Goal: Information Seeking & Learning: Find specific page/section

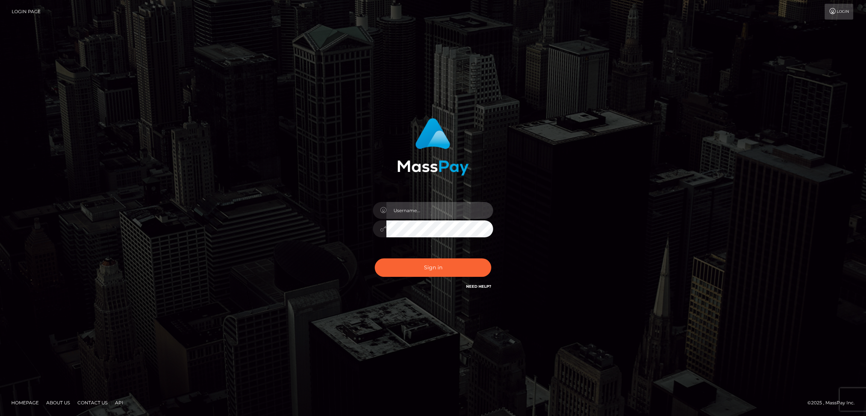
type input "by.es2"
click at [432, 274] on button "Sign in" at bounding box center [433, 267] width 116 height 18
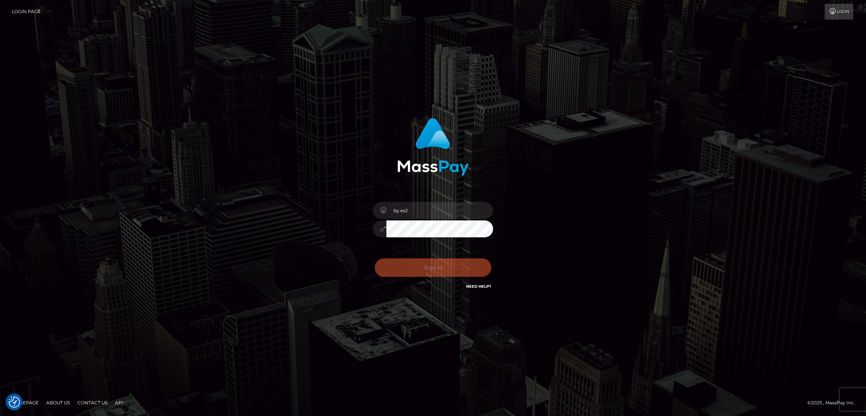
click at [433, 272] on div "Sign in Need Help?" at bounding box center [433, 270] width 132 height 33
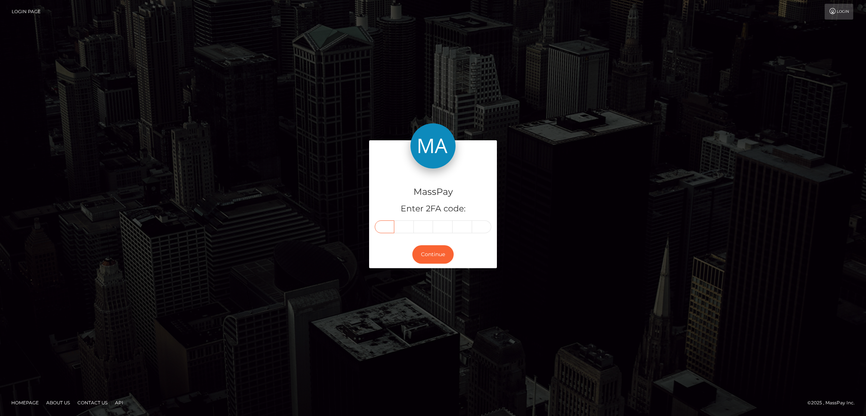
click at [379, 228] on input "text" at bounding box center [385, 226] width 20 height 13
paste input "0"
type input "0"
type input "5"
type input "9"
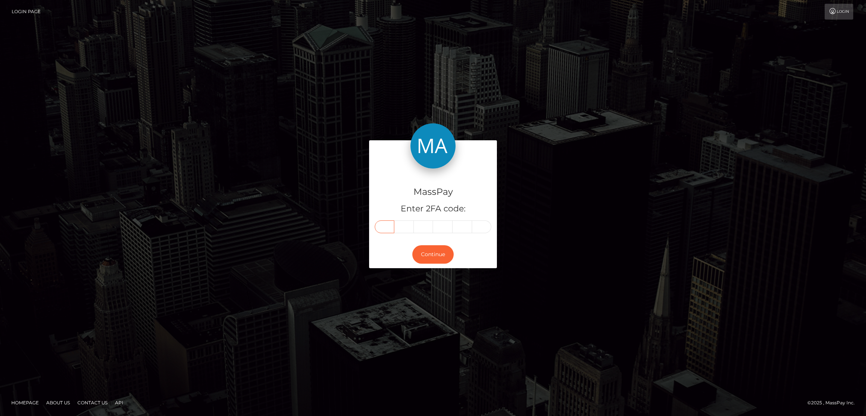
type input "7"
type input "2"
type input "7"
click at [435, 256] on button "Continue" at bounding box center [432, 254] width 41 height 18
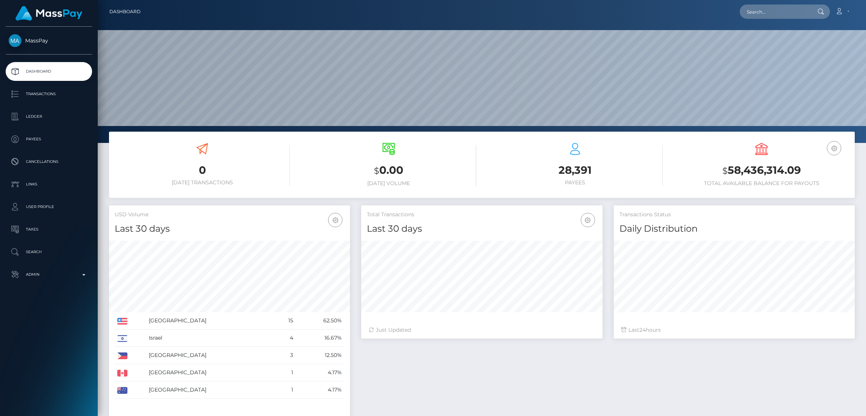
scroll to position [224, 241]
click at [760, 10] on input "text" at bounding box center [774, 12] width 71 height 14
paste input "[EMAIL_ADDRESS][DOMAIN_NAME]"
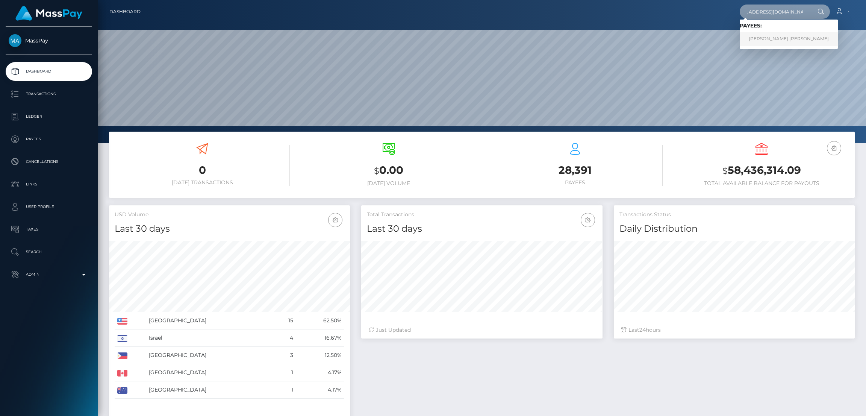
type input "[EMAIL_ADDRESS][DOMAIN_NAME]"
click at [769, 39] on link "David Stiven Alvarez Quesada" at bounding box center [788, 39] width 98 height 14
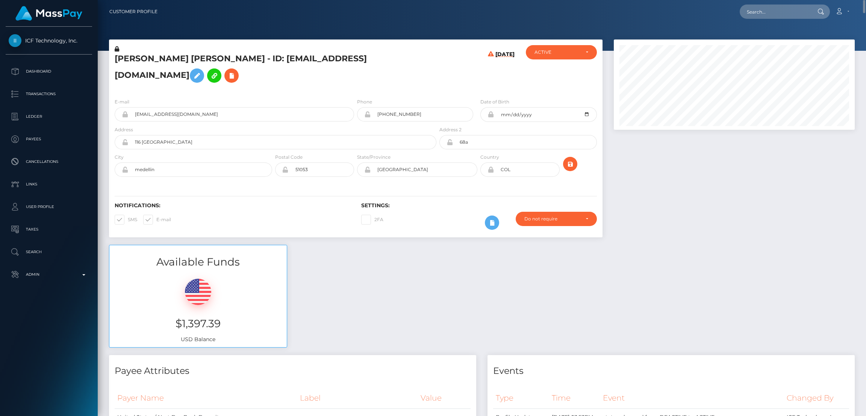
click at [179, 55] on h5 "David Stiven Alvarez Quesada - ID: diamondstudio2019@gmail.com" at bounding box center [273, 69] width 317 height 33
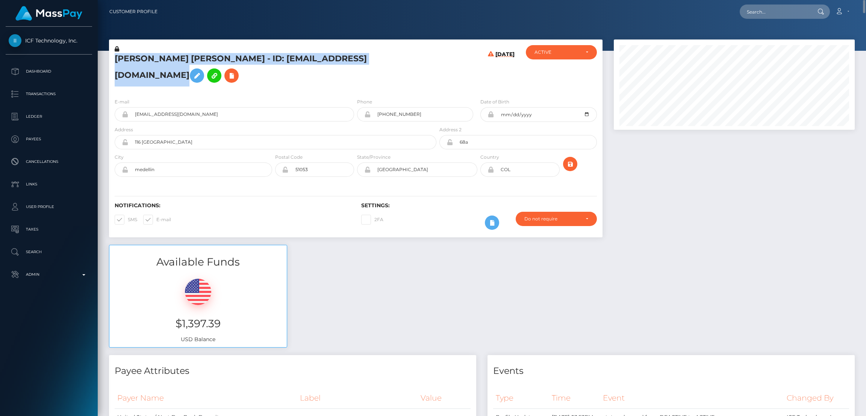
click at [179, 55] on h5 "David Stiven Alvarez Quesada - ID: diamondstudio2019@gmail.com" at bounding box center [273, 69] width 317 height 33
copy h5 "David Stiven Alvarez Quesada - ID: diamondstudio2019@gmail.com"
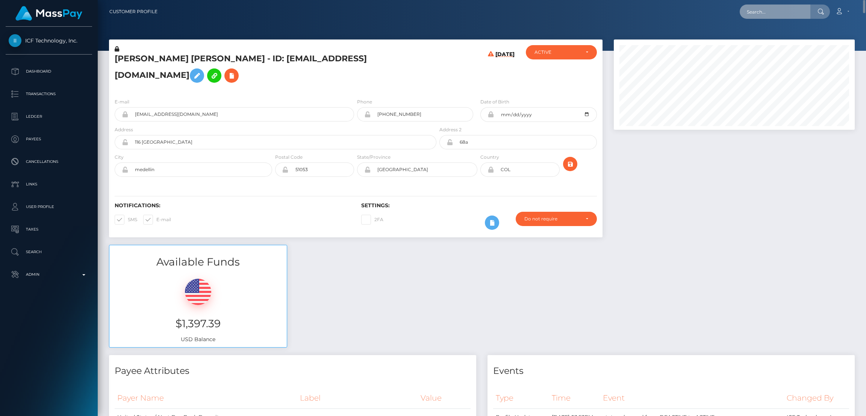
click at [777, 13] on input "text" at bounding box center [774, 12] width 71 height 14
paste input "laura.slushy25@gmail.com"
type input "laura.slushy25@gmail.com"
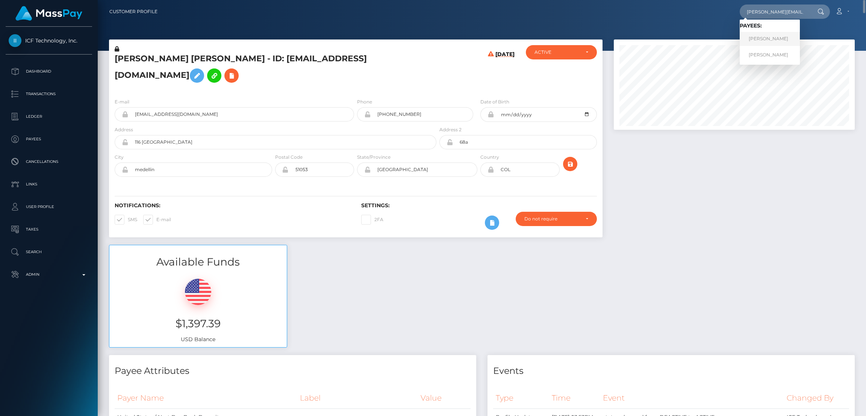
click at [790, 36] on link "Laura Belen Sanchez" at bounding box center [769, 39] width 60 height 14
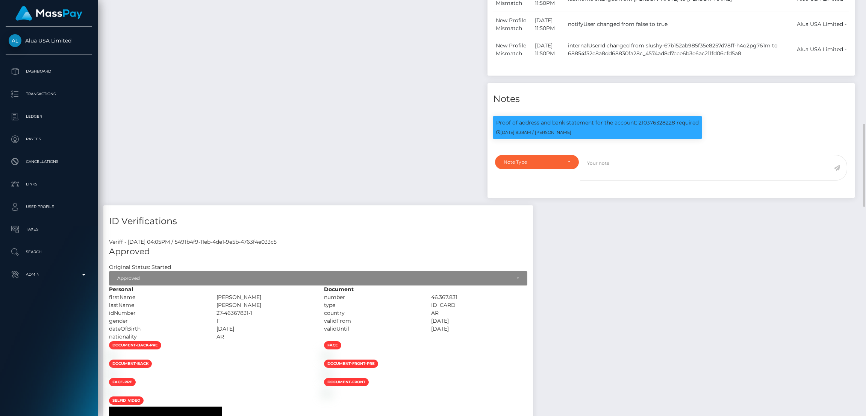
scroll to position [90, 241]
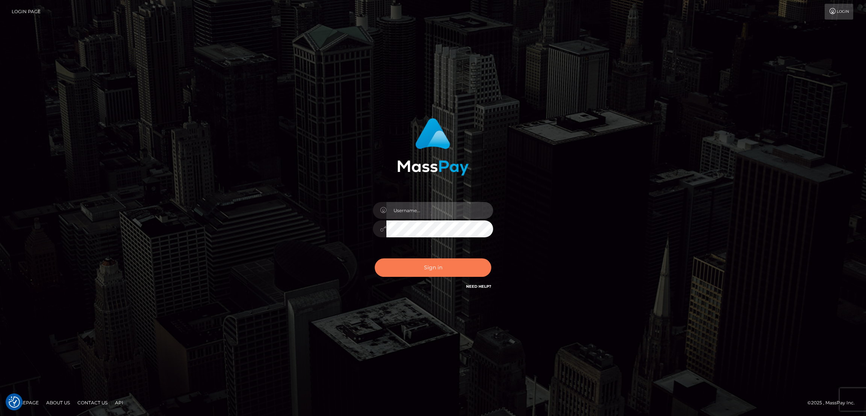
type input "by.es2"
click at [423, 269] on button "Sign in" at bounding box center [433, 267] width 116 height 18
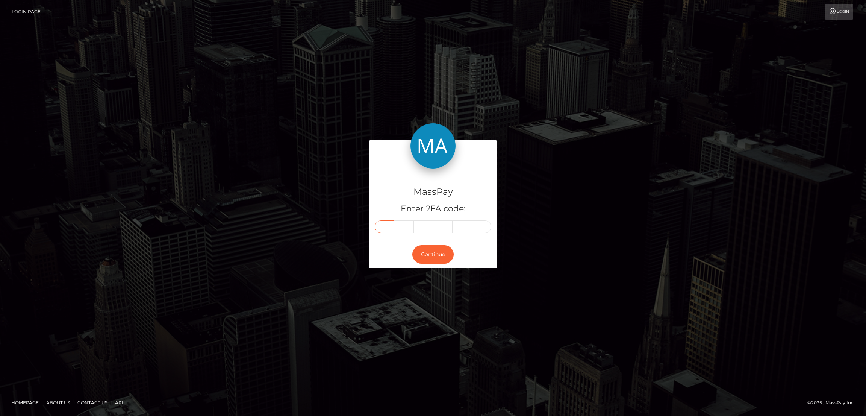
click at [387, 226] on input "text" at bounding box center [385, 226] width 20 height 13
paste input "4"
type input "4"
type input "2"
type input "7"
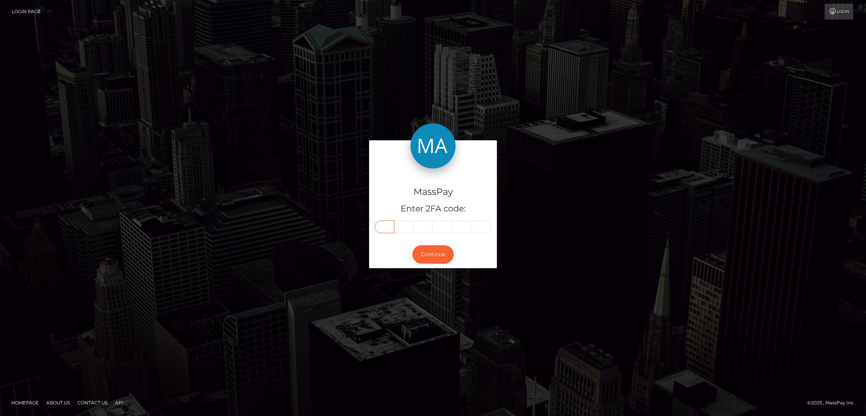
type input "8"
type input "7"
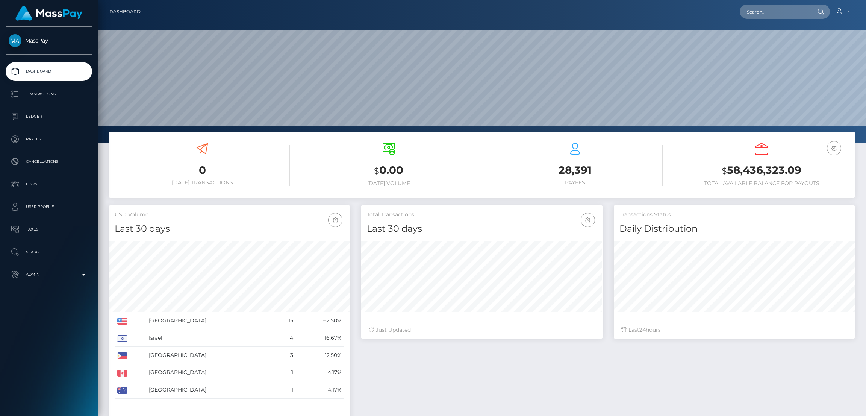
scroll to position [133, 241]
click at [775, 12] on input "text" at bounding box center [774, 12] width 71 height 14
paste input "427887"
type input "427887"
paste input "[EMAIL_ADDRESS][DOMAIN_NAME]"
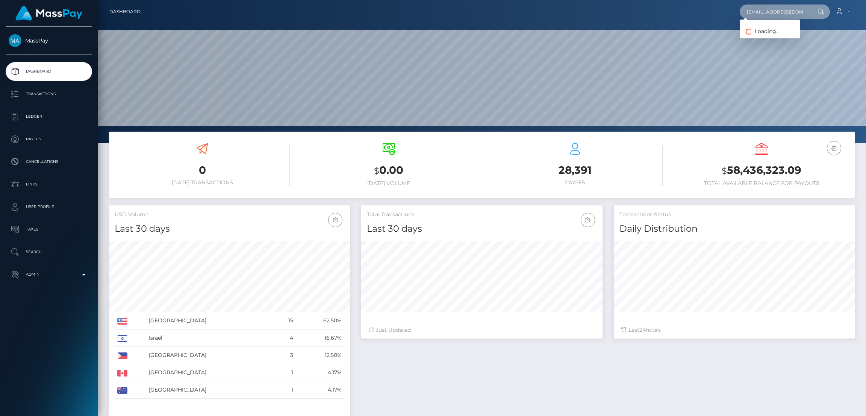
scroll to position [0, 9]
type input "[EMAIL_ADDRESS][DOMAIN_NAME]"
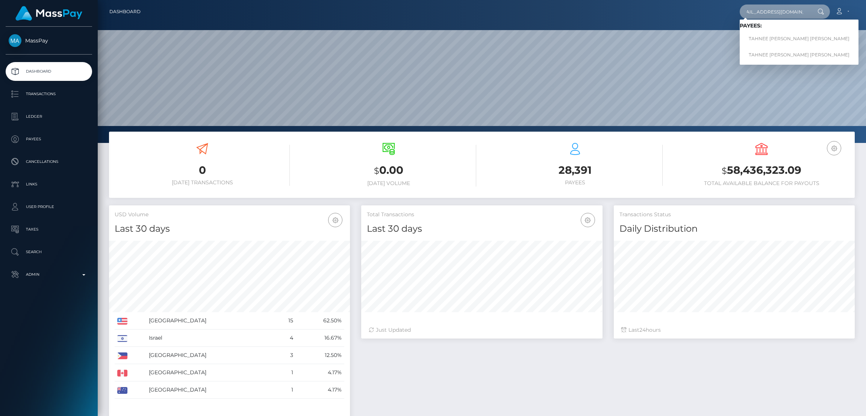
scroll to position [0, 0]
click at [760, 37] on link "TAHNEE [PERSON_NAME] [PERSON_NAME]" at bounding box center [798, 39] width 119 height 14
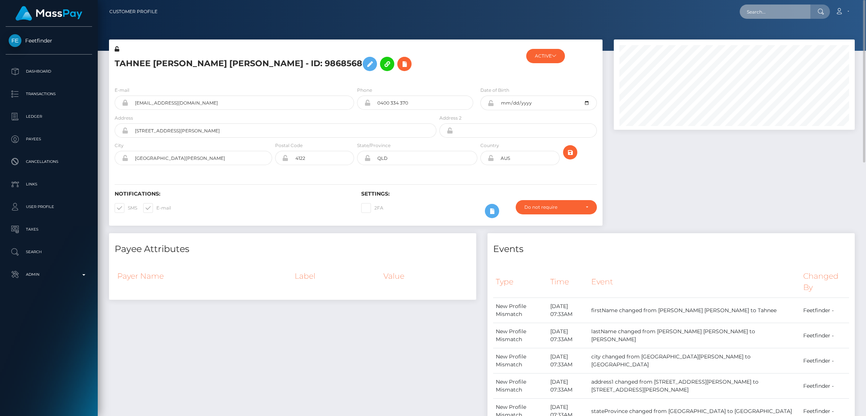
click at [762, 15] on input "text" at bounding box center [774, 12] width 71 height 14
paste input "[EMAIL_ADDRESS][DOMAIN_NAME]"
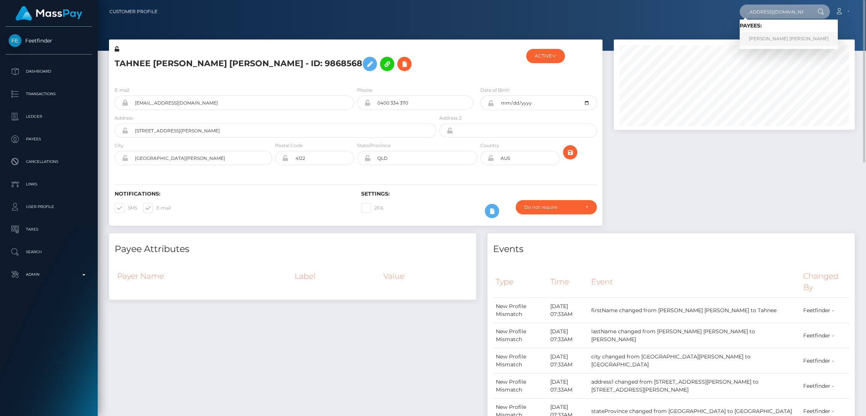
type input "[EMAIL_ADDRESS][DOMAIN_NAME]"
click at [765, 37] on link "[PERSON_NAME] [PERSON_NAME]" at bounding box center [788, 39] width 98 height 14
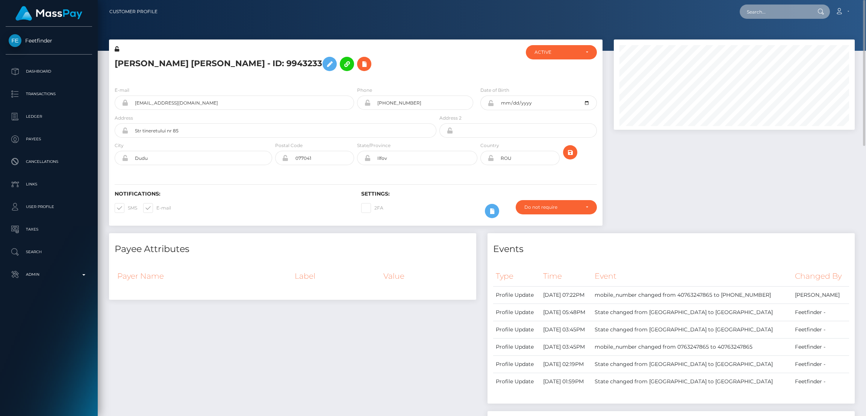
click at [781, 12] on input "text" at bounding box center [774, 12] width 71 height 14
paste input "juliemayo1988@gmail.com"
type input "juliemayo1988@gmail.com"
click at [765, 39] on link "Julia Mayo" at bounding box center [769, 39] width 60 height 14
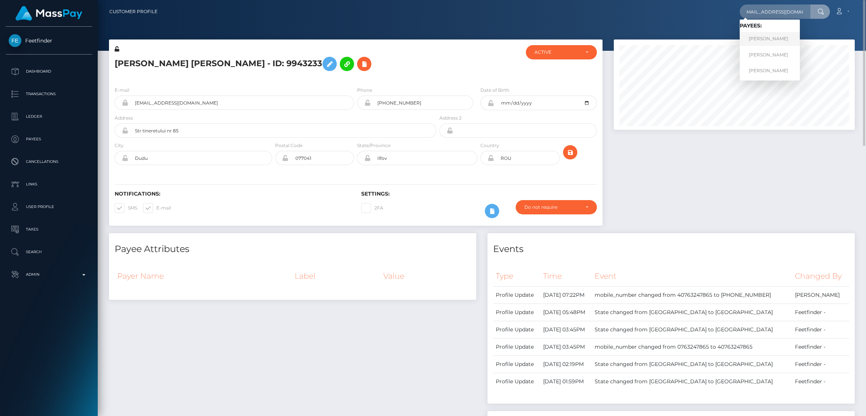
scroll to position [0, 0]
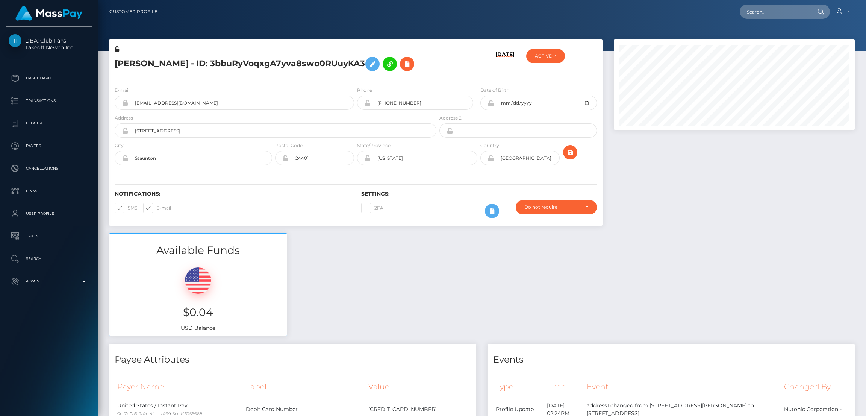
scroll to position [90, 241]
click at [142, 60] on h5 "Julia Mayo - ID: 3bbuRyVoqxgA7yva8swo0RUuyKA3" at bounding box center [273, 64] width 317 height 22
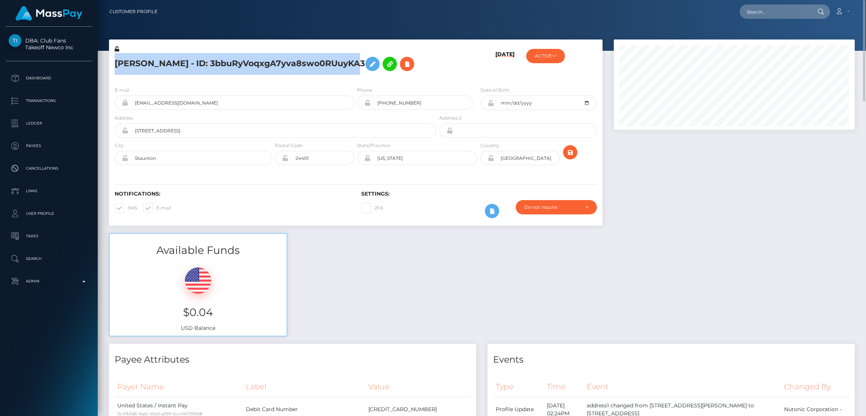
click at [142, 60] on h5 "Julia Mayo - ID: 3bbuRyVoqxgA7yva8swo0RUuyKA3" at bounding box center [273, 64] width 317 height 22
copy h5 "Julia Mayo - ID: 3bbuRyVoqxgA7yva8swo0RUuyKA3"
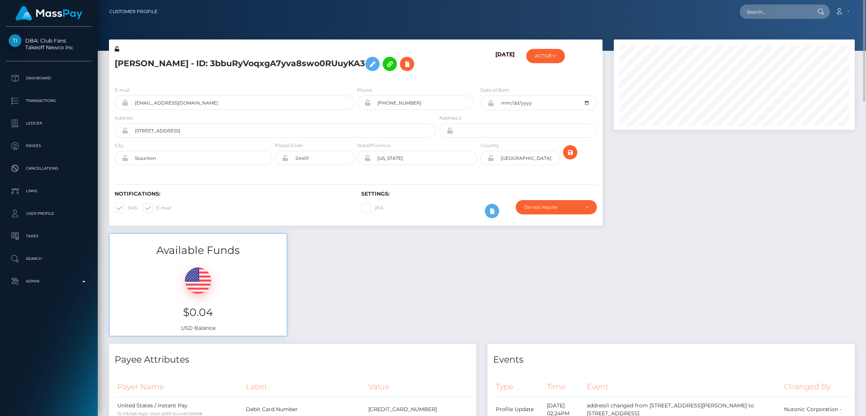
click at [416, 56] on h5 "Julia Mayo - ID: 3bbuRyVoqxgA7yva8swo0RUuyKA3" at bounding box center [273, 64] width 317 height 22
click input "text"
paste input "harlembrowny123@gmail.com"
type input "harlembrowny123@gmail.com"
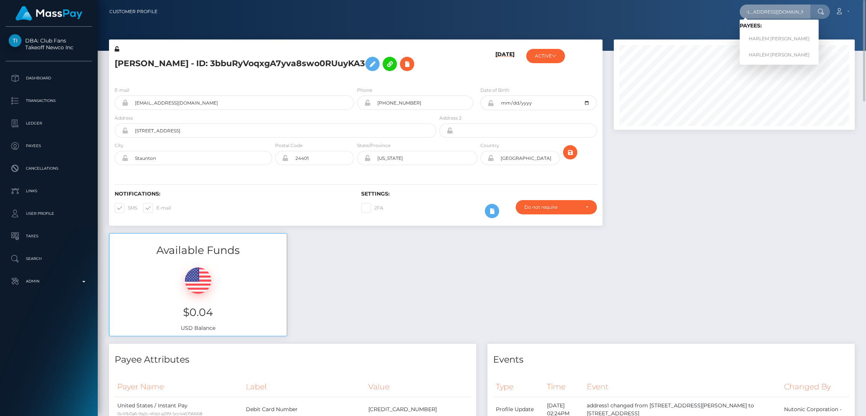
scroll to position [0, 0]
click link "HARLEM NEVAEHA BROWN"
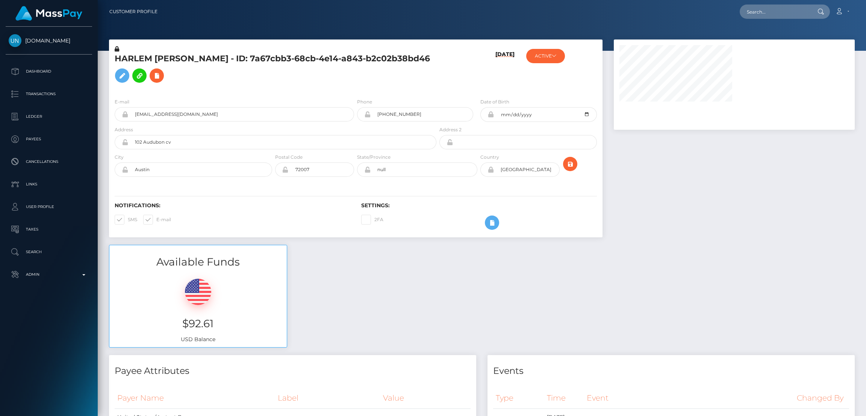
click at [148, 57] on h5 "HARLEM NEVAEHA BROWN - ID: 7a67cbb3-68cb-4e14-a843-b2c02b38bd46" at bounding box center [273, 69] width 317 height 33
click at [757, 11] on input "text" at bounding box center [774, 12] width 71 height 14
paste input "ranyanajar64@gmail.com"
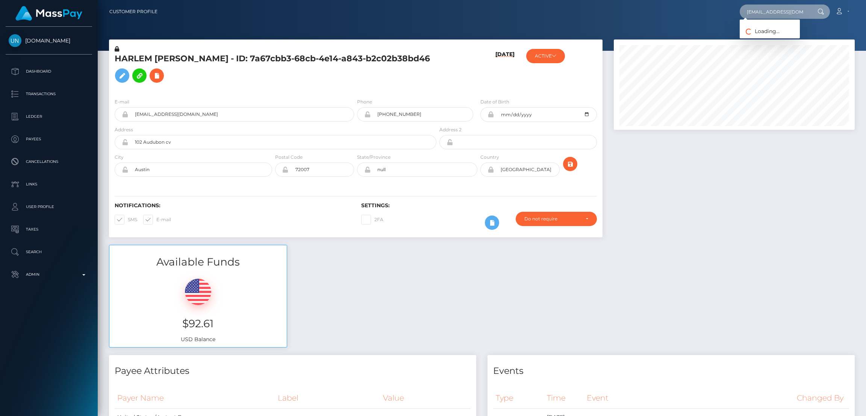
scroll to position [0, 3]
type input "ranyanajar64@gmail.com"
click at [765, 39] on link "RANIA NAJJAR" at bounding box center [769, 39] width 60 height 14
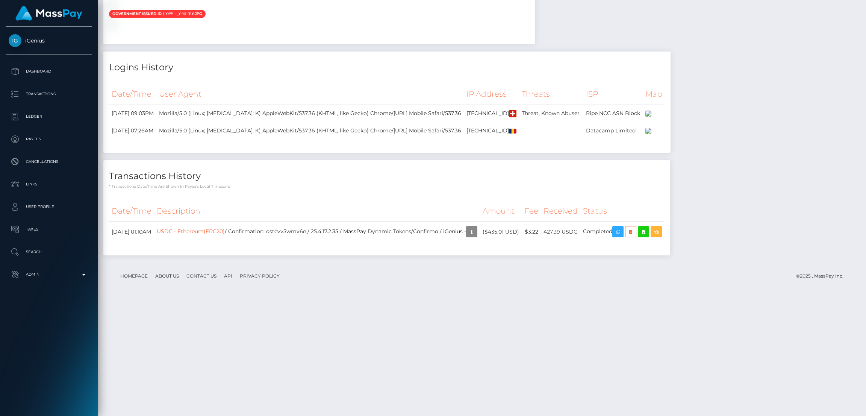
scroll to position [812, 0]
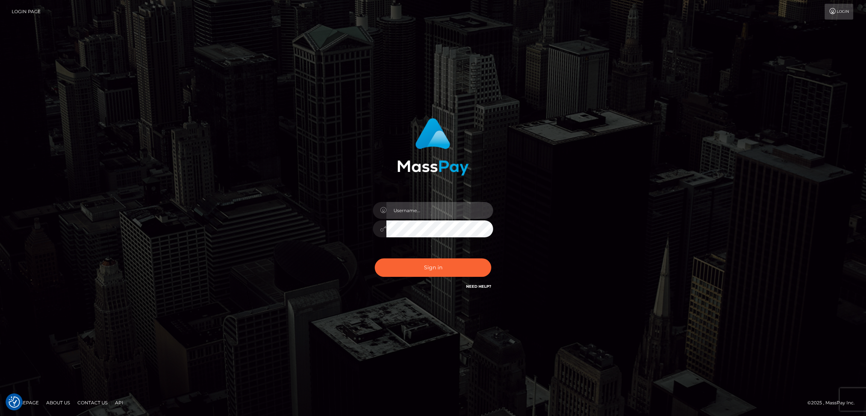
type input "by.es2"
click at [435, 263] on button "Sign in" at bounding box center [433, 267] width 116 height 18
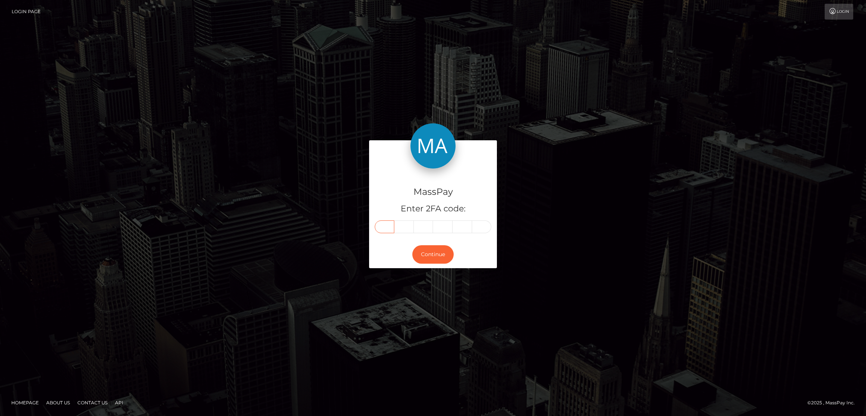
click at [385, 223] on input "text" at bounding box center [385, 226] width 20 height 13
paste input "3"
type input "3"
type input "7"
type input "8"
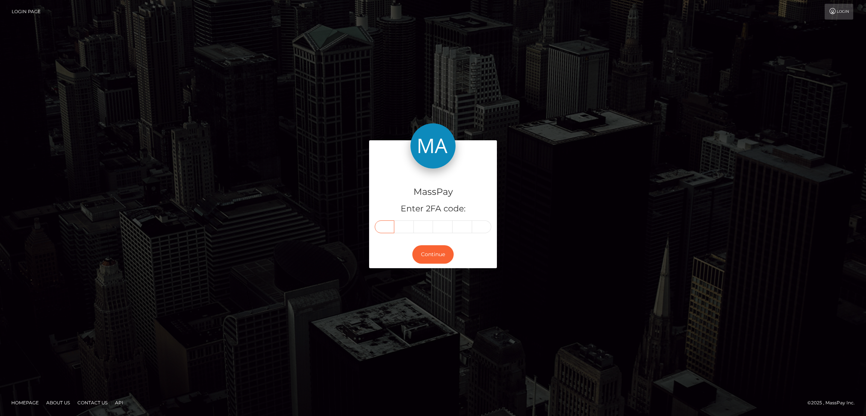
type input "4"
type input "9"
type input "3"
click at [435, 258] on button "Continue" at bounding box center [432, 254] width 41 height 18
click at [434, 255] on button "Continue" at bounding box center [432, 254] width 41 height 18
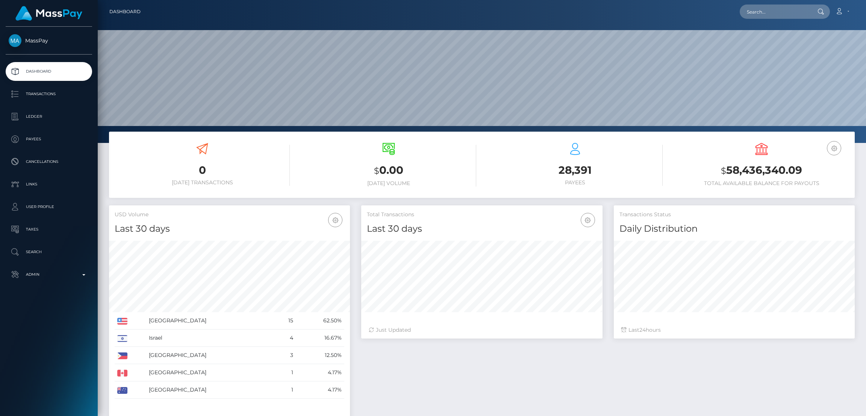
scroll to position [133, 241]
click at [782, 12] on input "text" at bounding box center [774, 12] width 71 height 14
paste input "[EMAIL_ADDRESS][DOMAIN_NAME]"
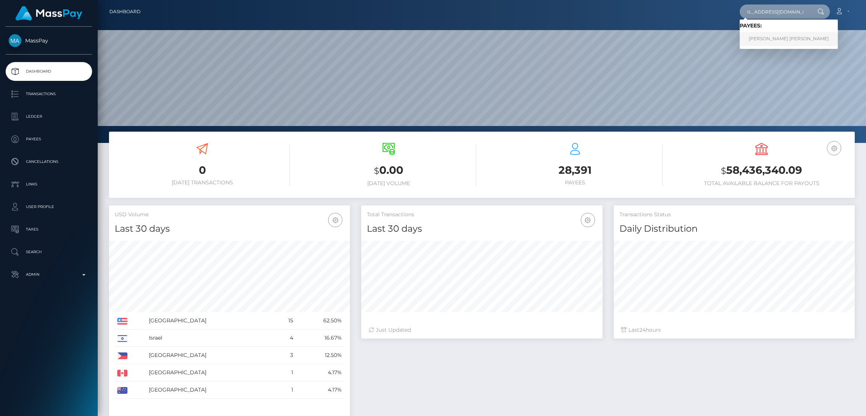
type input "[EMAIL_ADDRESS][DOMAIN_NAME]"
click at [766, 41] on link "Emily Isabelle Louise Barnacott" at bounding box center [788, 39] width 98 height 14
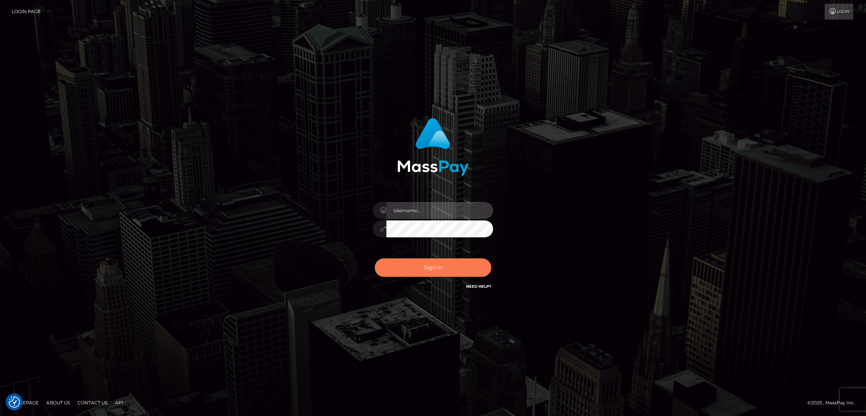
type input "by.es2"
click at [436, 274] on button "Sign in" at bounding box center [433, 267] width 116 height 18
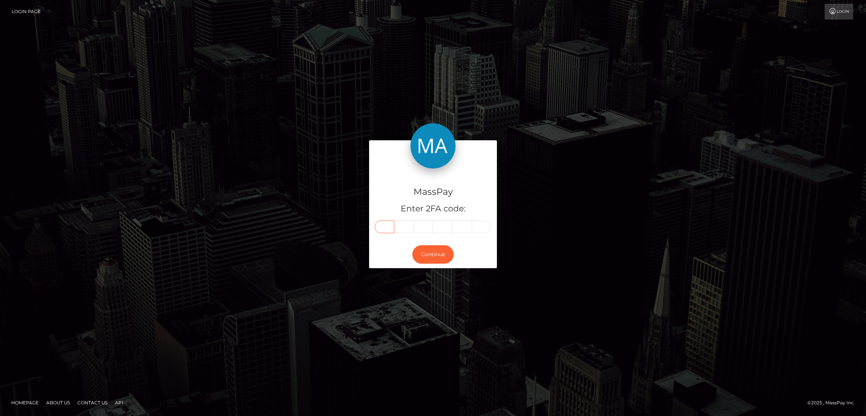
click at [384, 227] on input "text" at bounding box center [385, 226] width 20 height 13
paste input "1"
type input "1"
type input "4"
type input "7"
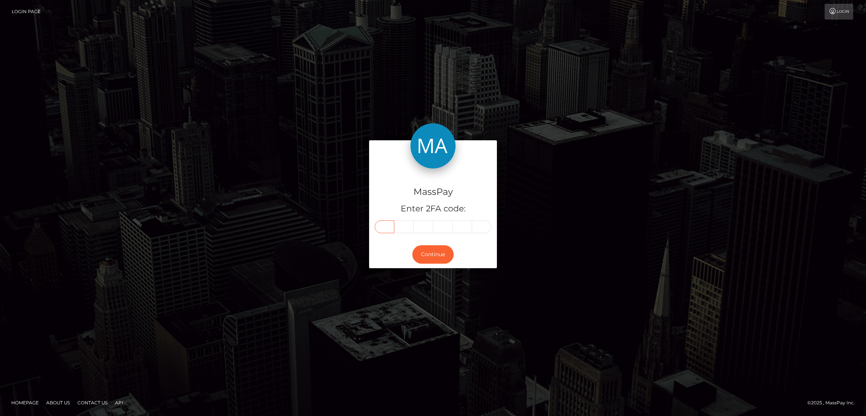
type input "8"
type input "1"
type input "2"
click at [433, 260] on button "Continue" at bounding box center [432, 254] width 41 height 18
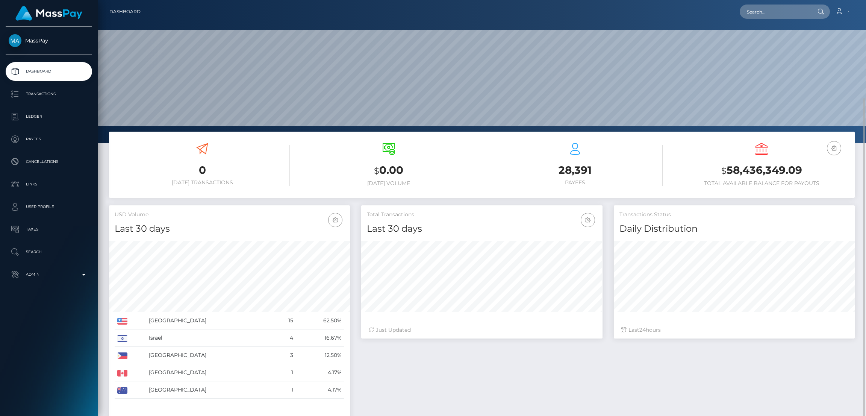
scroll to position [133, 241]
click at [763, 8] on input "text" at bounding box center [774, 12] width 71 height 14
paste input "147812"
type input "147812"
click at [756, 9] on input "text" at bounding box center [774, 12] width 71 height 14
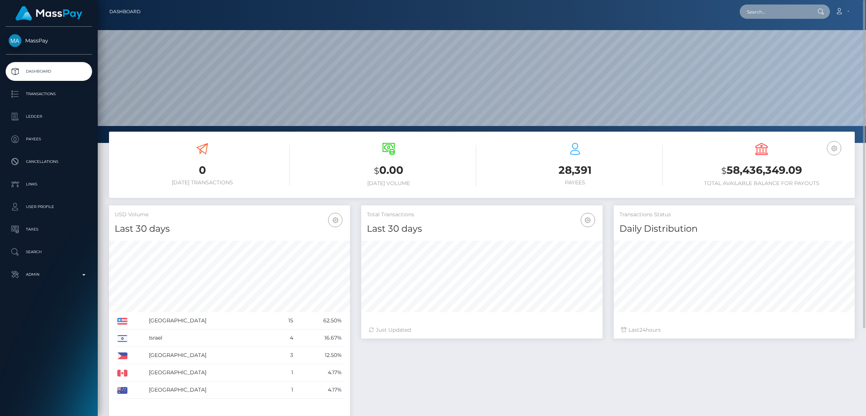
paste input "[EMAIL_ADDRESS][DOMAIN_NAME]"
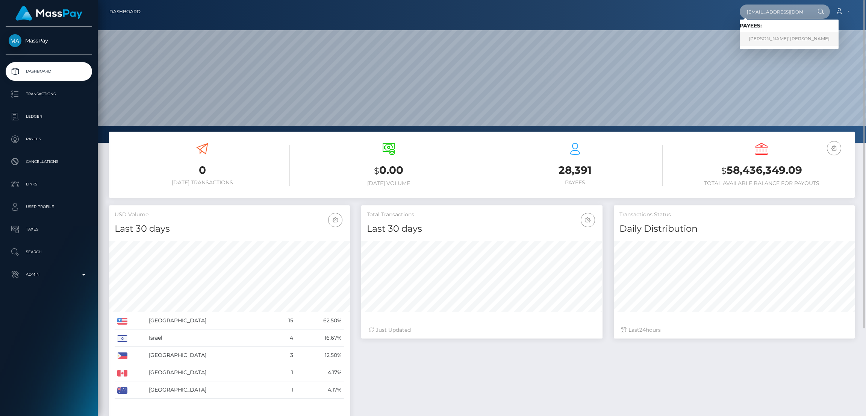
type input "[EMAIL_ADDRESS][DOMAIN_NAME]"
click at [768, 40] on link "NATAVIA NASHANTI' JAMES" at bounding box center [788, 39] width 99 height 14
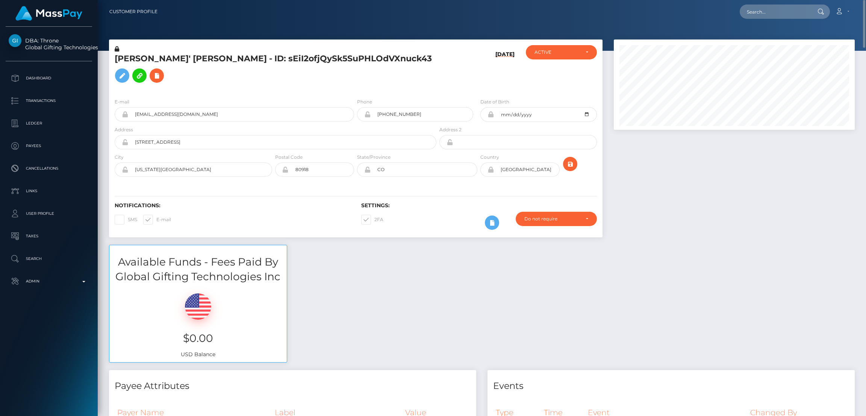
click at [234, 64] on h5 "[PERSON_NAME]' [PERSON_NAME] - ID: sEiI2ofjQySk5SuPHLOdVXnuck43" at bounding box center [273, 69] width 317 height 33
click at [234, 64] on h5 "NATAVIA NASHANTI' JAMES - ID: sEiI2ofjQySk5SuPHLOdVXnuck43" at bounding box center [273, 69] width 317 height 33
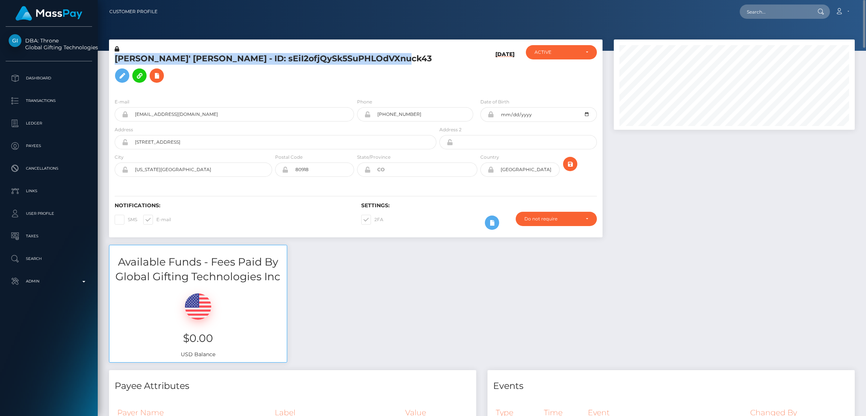
click at [234, 64] on h5 "NATAVIA NASHANTI' JAMES - ID: sEiI2ofjQySk5SuPHLOdVXnuck43" at bounding box center [273, 69] width 317 height 33
copy h5 "NATAVIA NASHANTI' JAMES - ID: sEiI2ofjQySk5SuPHLOdVXnuck43"
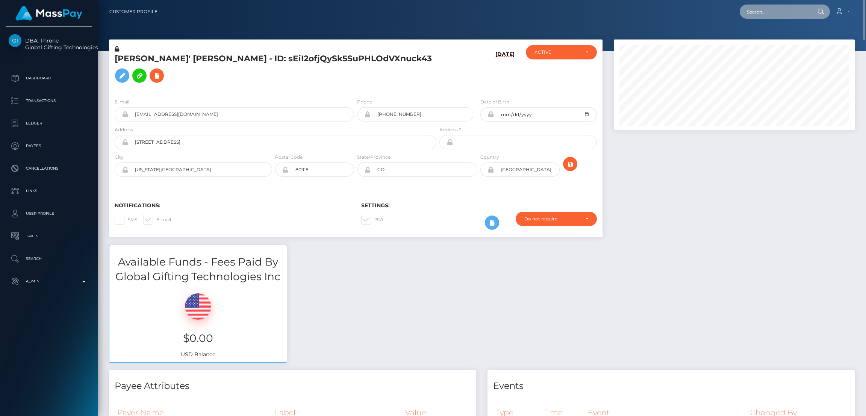
click at [777, 11] on input "text" at bounding box center [774, 12] width 71 height 14
paste input "[EMAIL_ADDRESS][DOMAIN_NAME]"
type input "[EMAIL_ADDRESS][DOMAIN_NAME]"
click at [779, 39] on link "RACHEL MARIE WOOD" at bounding box center [769, 39] width 60 height 14
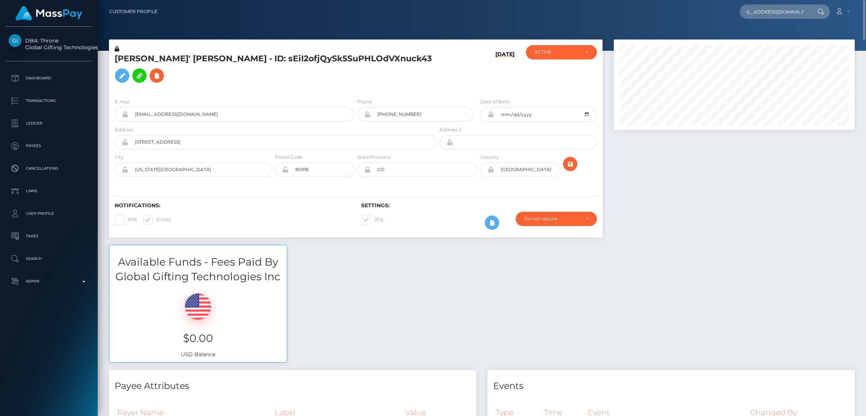
scroll to position [0, 0]
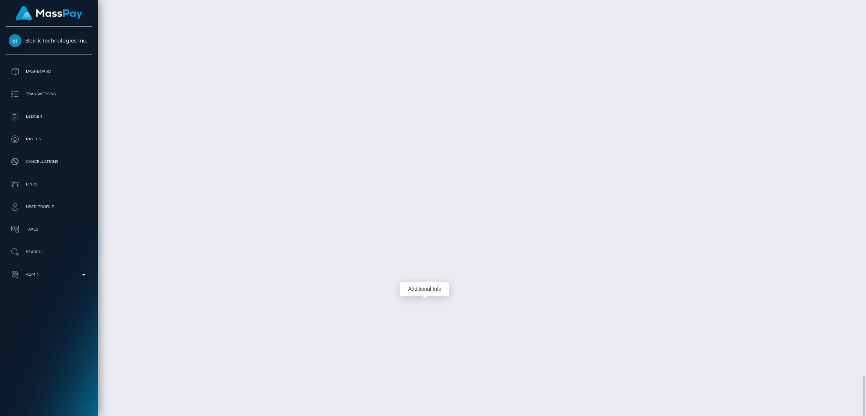
scroll to position [90, 241]
click at [423, 286] on div "Additional Info" at bounding box center [424, 289] width 49 height 14
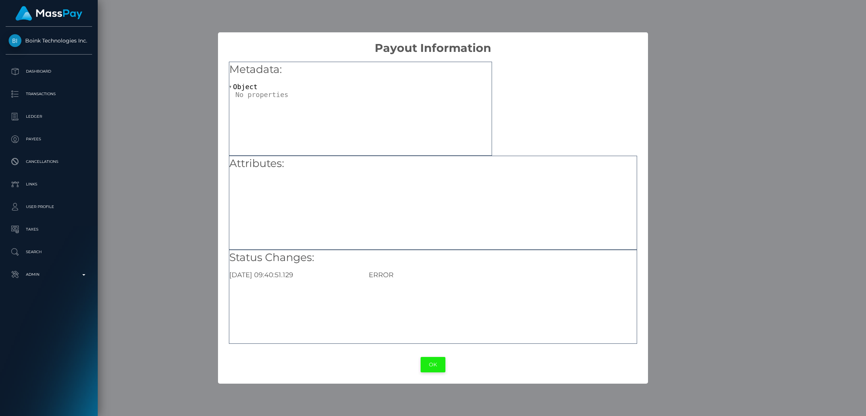
click at [432, 359] on button "OK" at bounding box center [432, 364] width 25 height 15
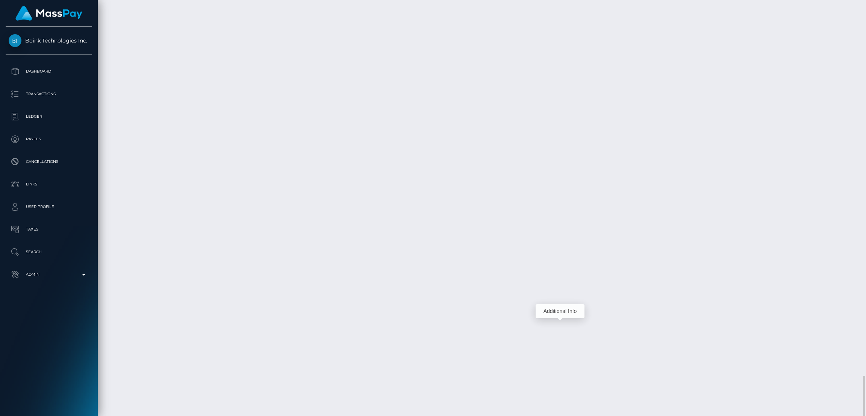
click at [554, 313] on div "Additional Info" at bounding box center [559, 311] width 49 height 14
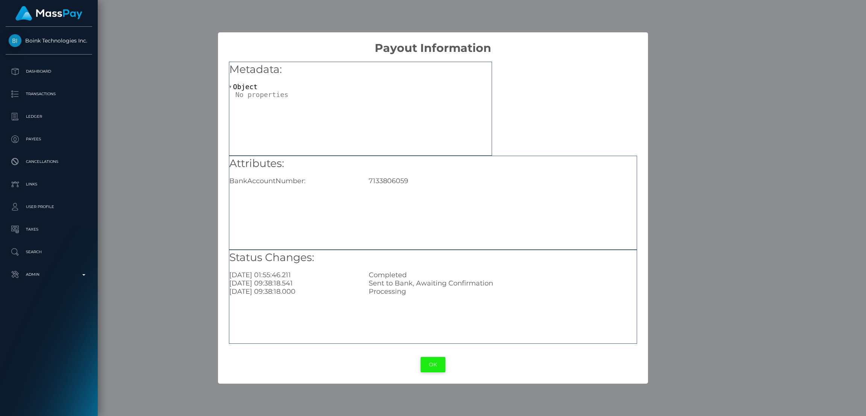
click at [433, 360] on button "OK" at bounding box center [432, 364] width 25 height 15
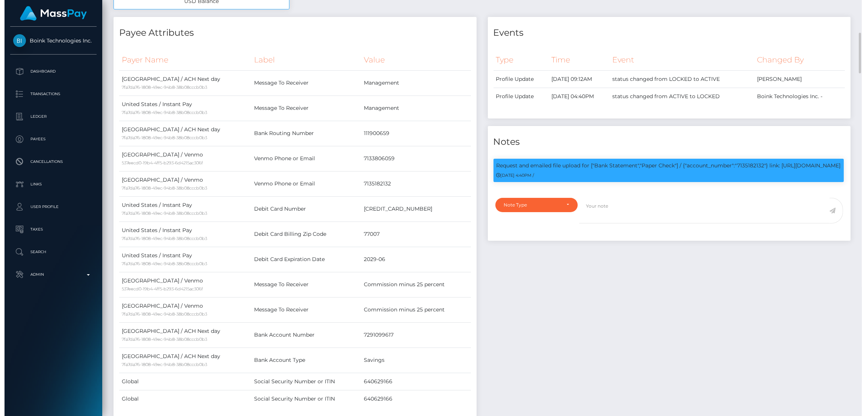
scroll to position [375634, 375486]
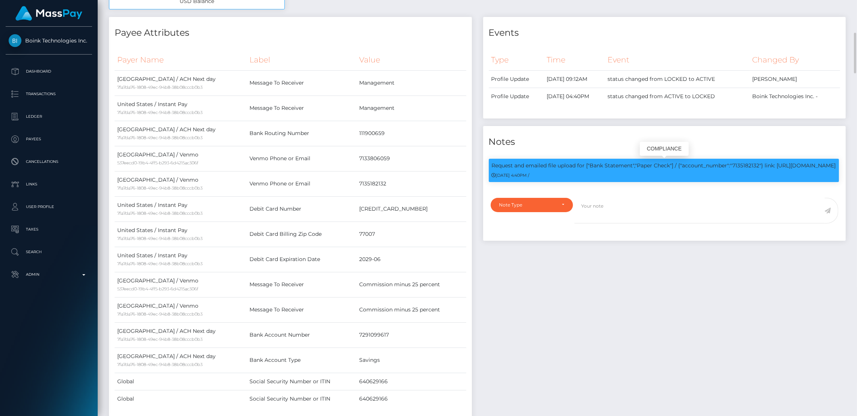
click at [752, 165] on p "Request and emailed file upload for ["Bank Statement","Paper Check"] / {"accoun…" at bounding box center [664, 166] width 344 height 8
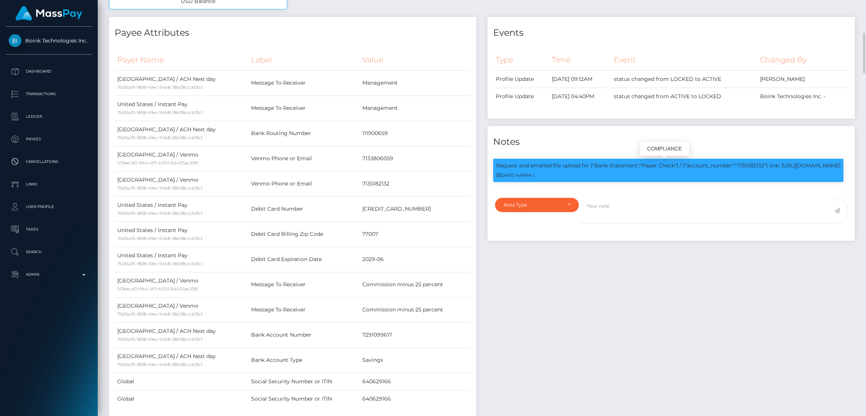
scroll to position [90, 241]
click at [752, 165] on p "Request and emailed file upload for ["Bank Statement","Paper Check"] / {"accoun…" at bounding box center [668, 166] width 344 height 8
copy p "7135182132"
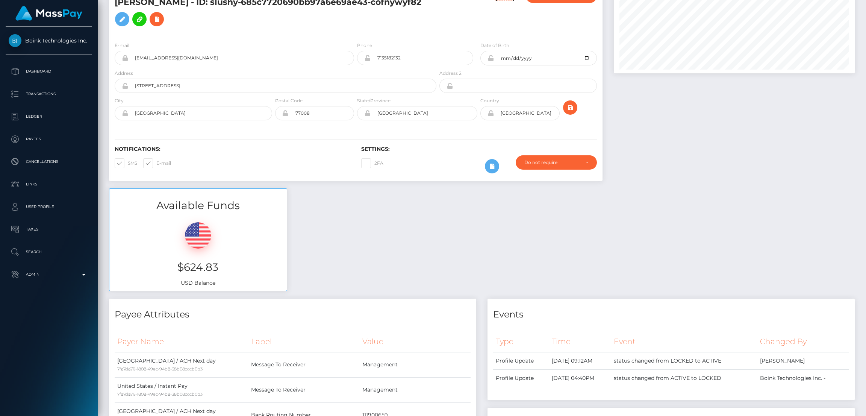
scroll to position [0, 0]
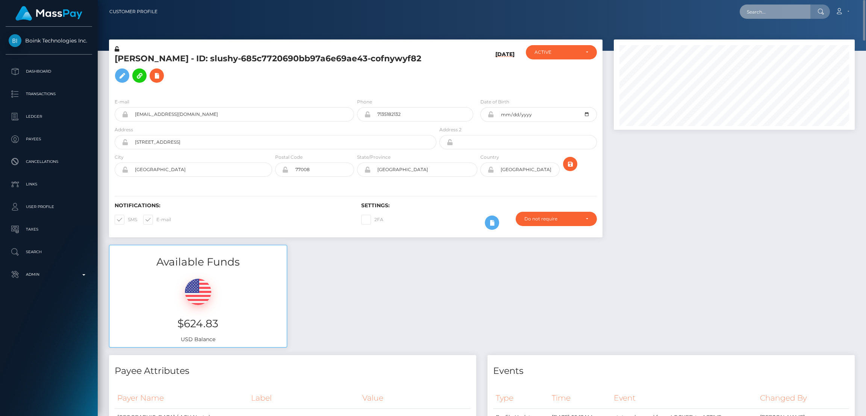
click at [752, 18] on input "text" at bounding box center [774, 12] width 71 height 14
paste input "[EMAIL_ADDRESS][DOMAIN_NAME]"
click at [765, 8] on input "[EMAIL_ADDRESS][DOMAIN_NAME]" at bounding box center [774, 12] width 71 height 14
paste input "0"
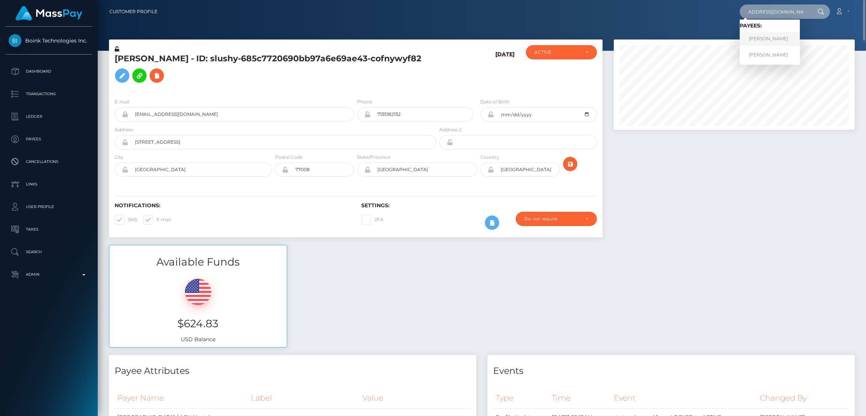
type input "[EMAIL_ADDRESS][DOMAIN_NAME]"
click at [767, 39] on link "[PERSON_NAME]" at bounding box center [769, 39] width 60 height 14
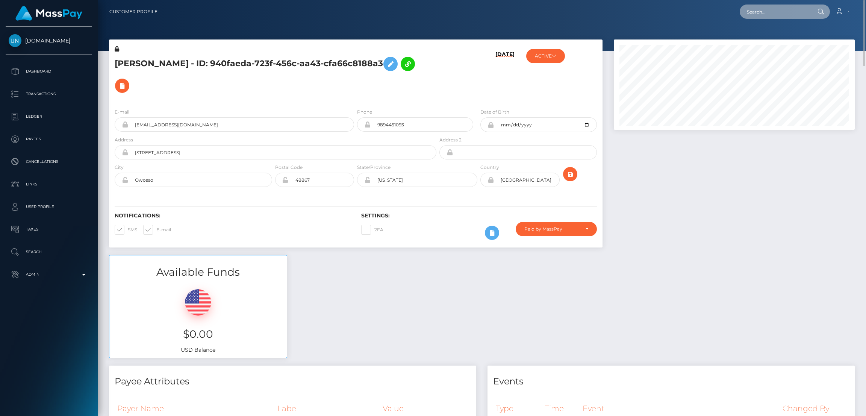
click at [759, 10] on input "text" at bounding box center [774, 12] width 71 height 14
paste input "nowah.bayani@gmail.com"
type input "nowah.bayani@gmail.com"
click at [761, 37] on link "Nowah Bayani" at bounding box center [769, 39] width 60 height 14
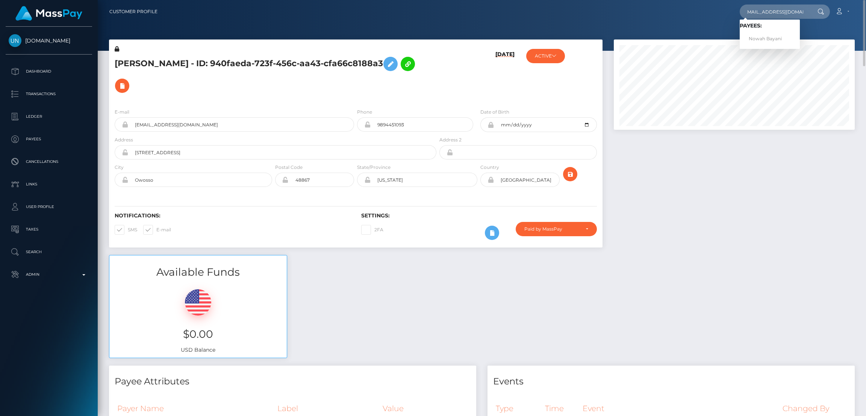
scroll to position [0, 0]
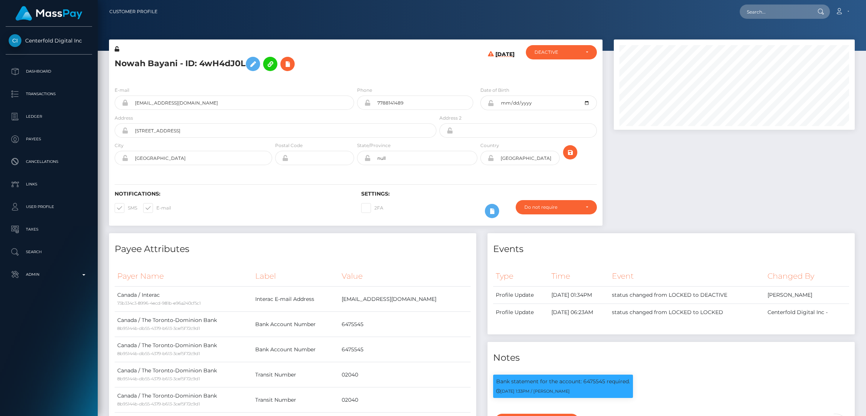
scroll to position [90, 241]
click at [139, 66] on h5 "Nowah Bayani - ID: 4wH4dJ0L" at bounding box center [273, 64] width 317 height 22
copy h5 "Nowah Bayani - ID: 4wH4dJ0L"
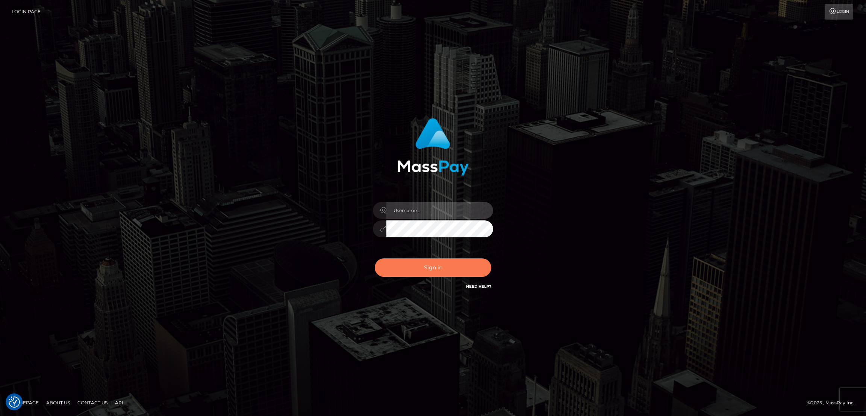
type input "by.es2"
click at [437, 273] on button "Sign in" at bounding box center [433, 267] width 116 height 18
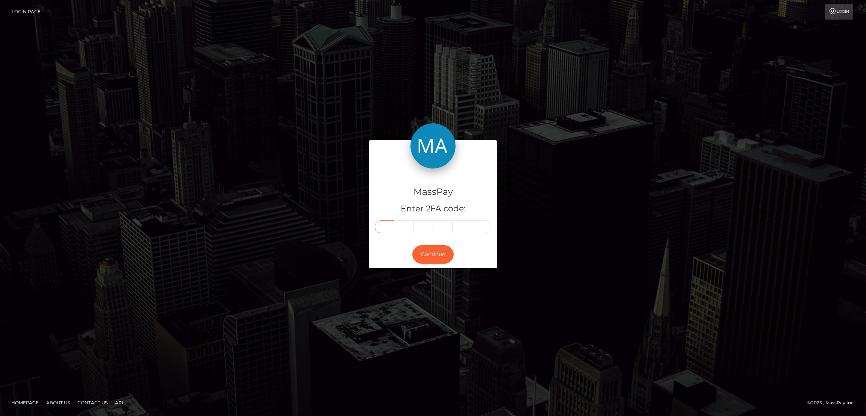
click at [390, 228] on input "text" at bounding box center [385, 226] width 20 height 13
paste input "0"
type input "0"
type input "5"
type input "0"
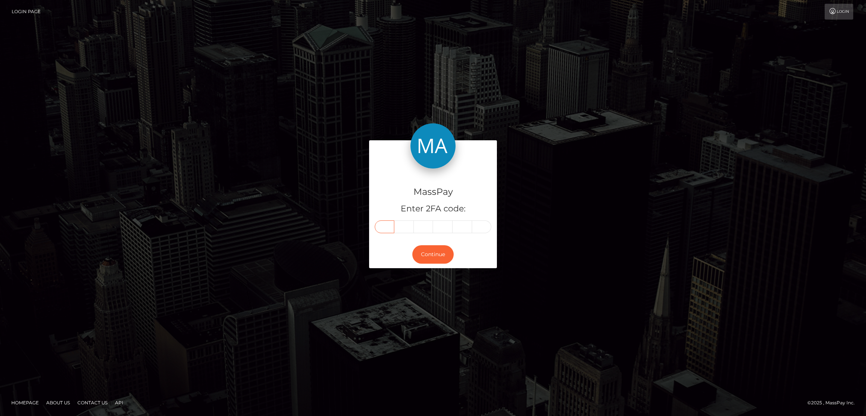
type input "7"
type input "9"
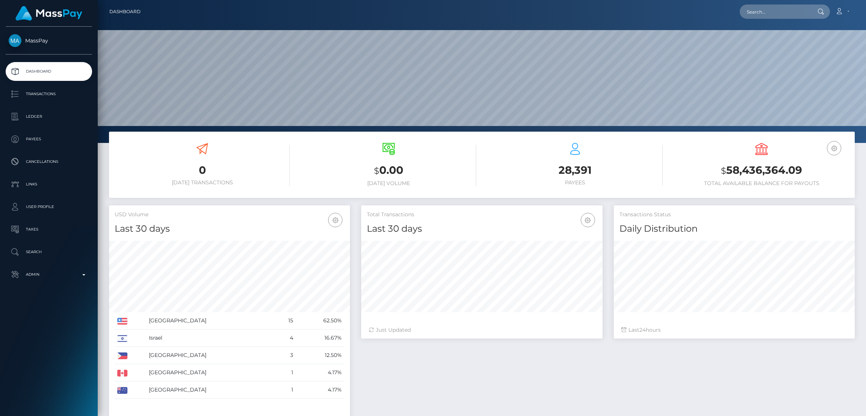
scroll to position [133, 241]
click at [757, 11] on input "text" at bounding box center [774, 12] width 71 height 14
click at [790, 6] on input "text" at bounding box center [774, 12] width 71 height 14
paste input "[EMAIL_ADDRESS][DOMAIN_NAME]"
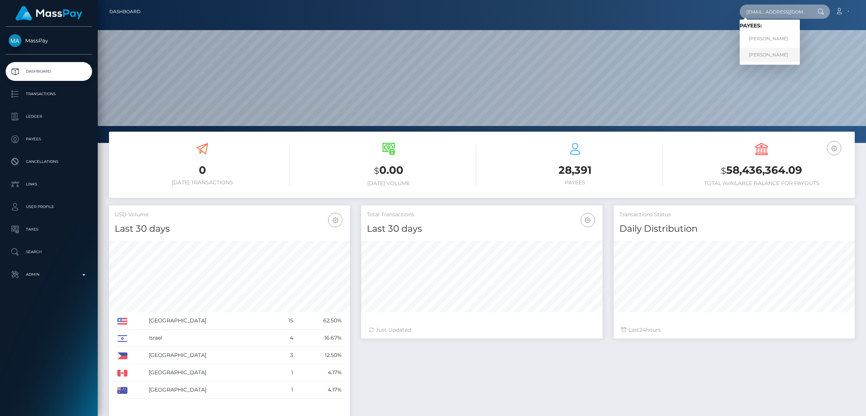
type input "[EMAIL_ADDRESS][DOMAIN_NAME]"
click at [769, 54] on link "[PERSON_NAME]" at bounding box center [769, 55] width 60 height 14
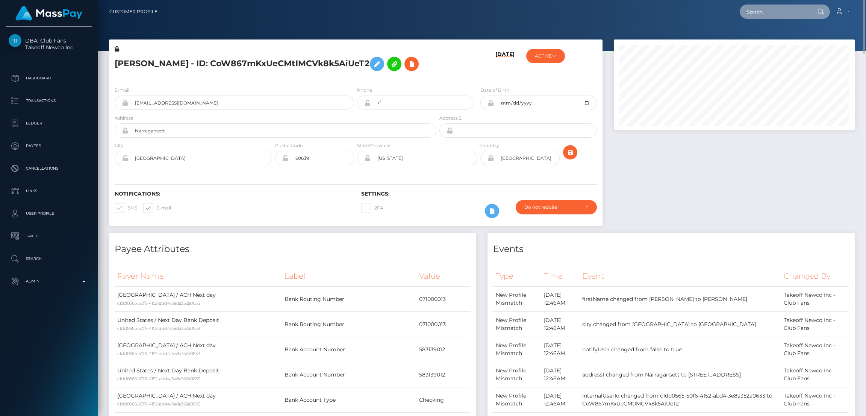
click at [757, 12] on input "text" at bounding box center [774, 12] width 71 height 14
paste input "alexiaaluvv8@gmail.com"
type input "alexiaaluvv8@gmail.com"
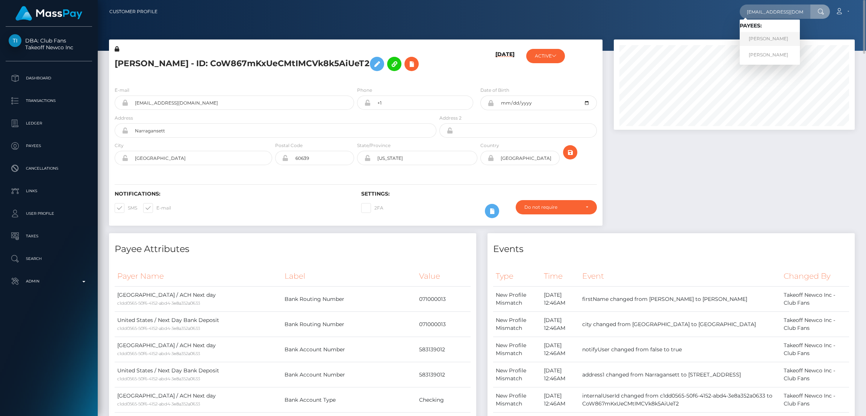
click at [770, 39] on link "STACEY A ANDRADE" at bounding box center [769, 39] width 60 height 14
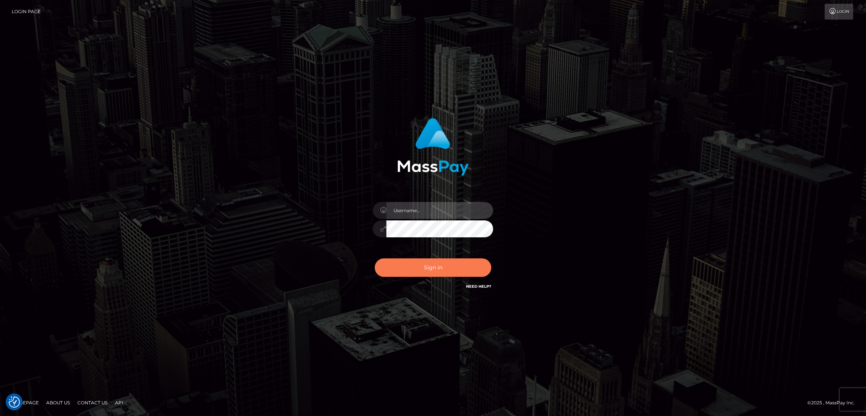
type input "by.es2"
click at [432, 266] on button "Sign in" at bounding box center [433, 267] width 116 height 18
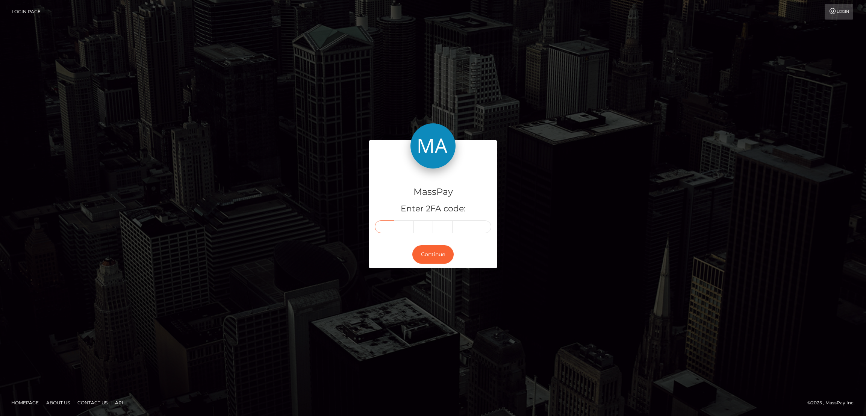
drag, startPoint x: 387, startPoint y: 231, endPoint x: 388, endPoint y: 228, distance: 3.9
click at [387, 231] on input "text" at bounding box center [385, 226] width 20 height 13
paste input "1"
type input "1"
type input "8"
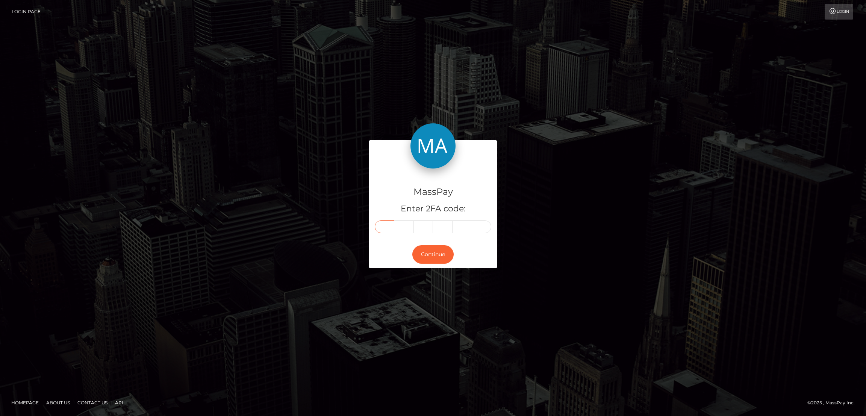
type input "9"
type input "7"
type input "4"
type input "7"
click at [432, 259] on button "Continue" at bounding box center [432, 254] width 41 height 18
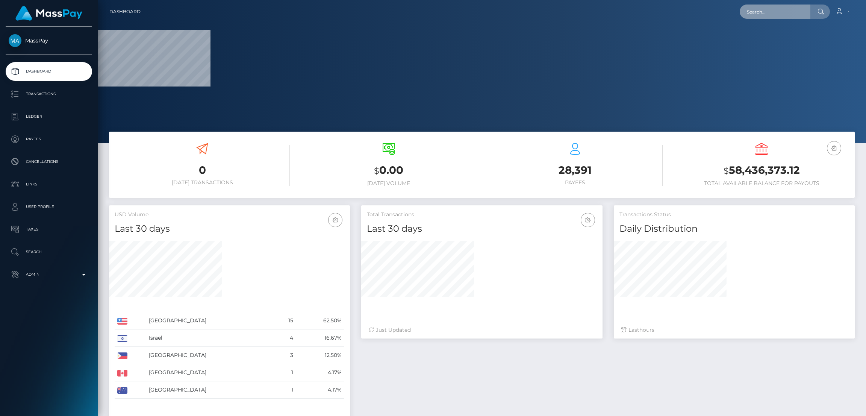
click at [763, 5] on input "text" at bounding box center [774, 12] width 71 height 14
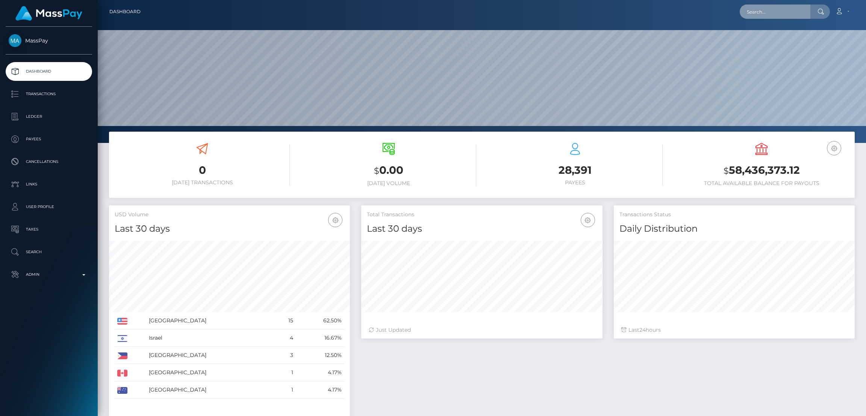
scroll to position [133, 241]
paste input "[EMAIL_ADDRESS][DOMAIN_NAME]"
type input "[EMAIL_ADDRESS][DOMAIN_NAME]"
click at [752, 45] on link "[PERSON_NAME]" at bounding box center [769, 39] width 60 height 14
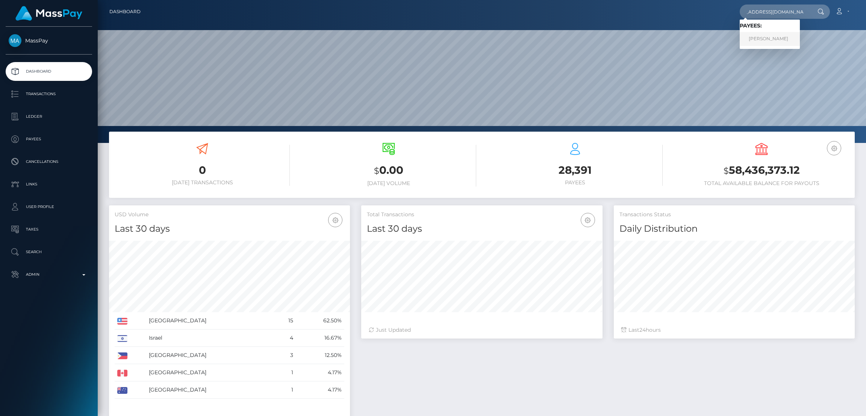
scroll to position [0, 0]
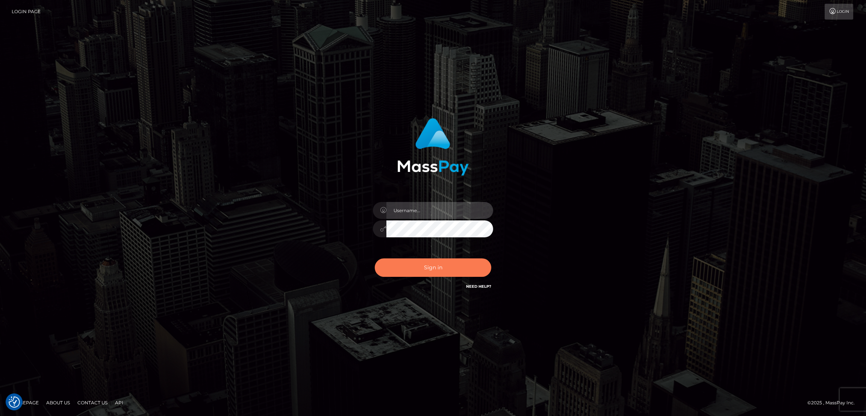
type input "by.es2"
click at [415, 270] on button "Sign in" at bounding box center [433, 267] width 116 height 18
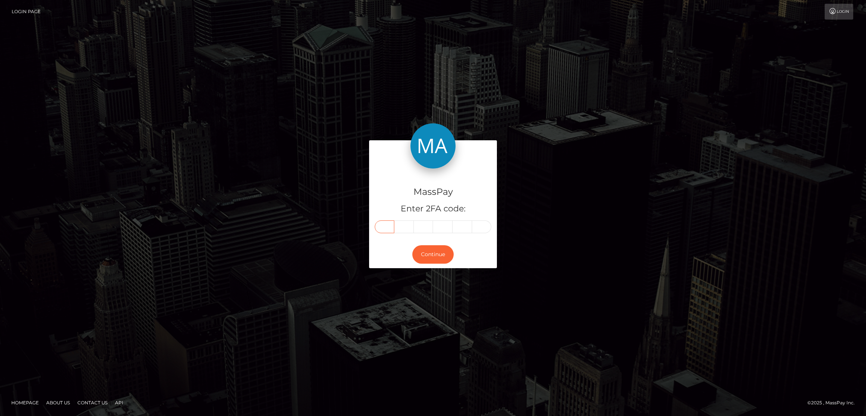
click at [386, 224] on input "text" at bounding box center [385, 226] width 20 height 13
paste input "1"
type input "1"
type input "2"
type input "4"
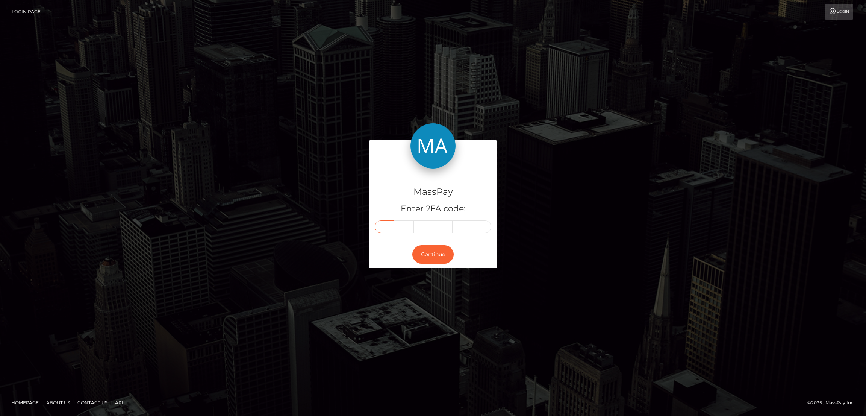
type input "4"
type input "1"
type input "2"
click at [434, 253] on button "Continue" at bounding box center [432, 254] width 41 height 18
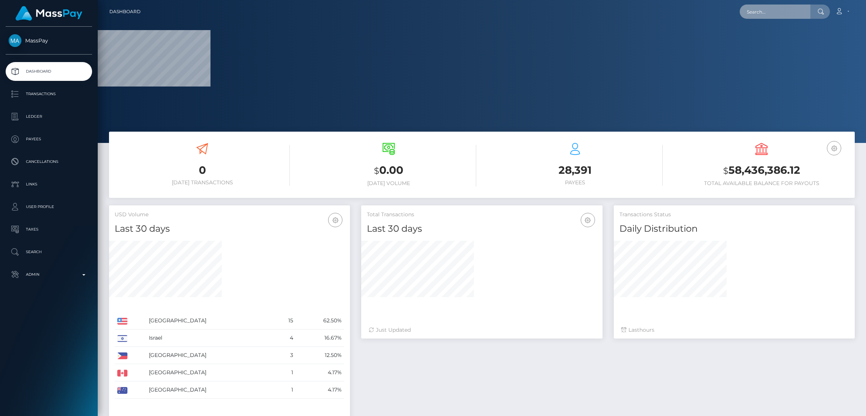
click at [765, 9] on input "text" at bounding box center [774, 12] width 71 height 14
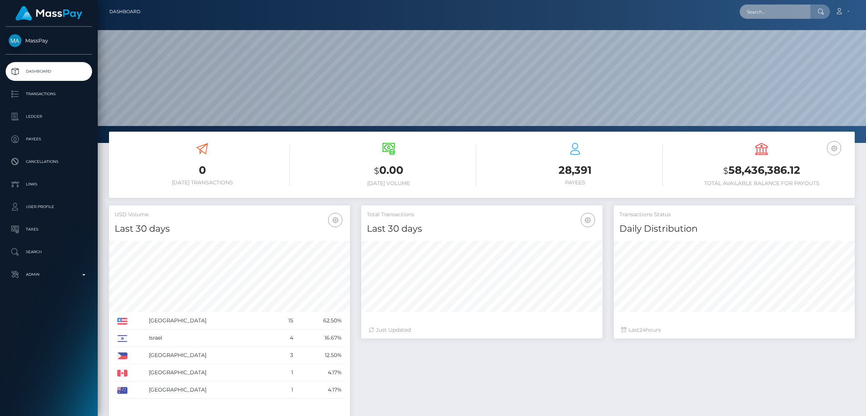
paste input "124412"
type input "124412"
paste input "[PERSON_NAME][EMAIL_ADDRESS][DOMAIN_NAME]"
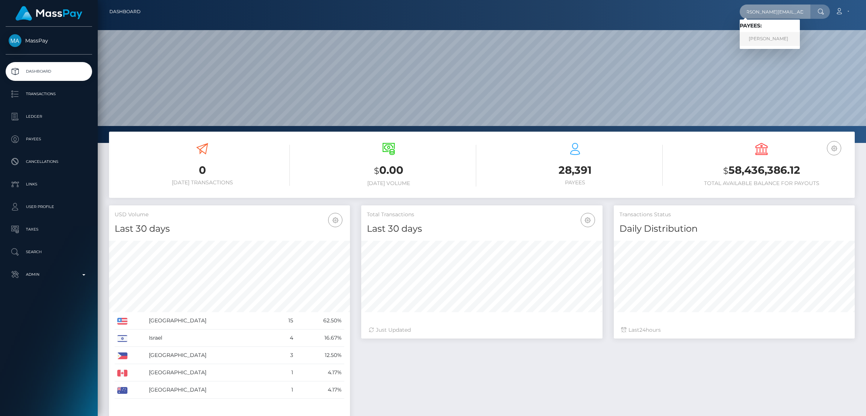
type input "angela.febbraio@icloud.com"
click at [754, 35] on link "ANGELA FEBBRAIO" at bounding box center [769, 39] width 60 height 14
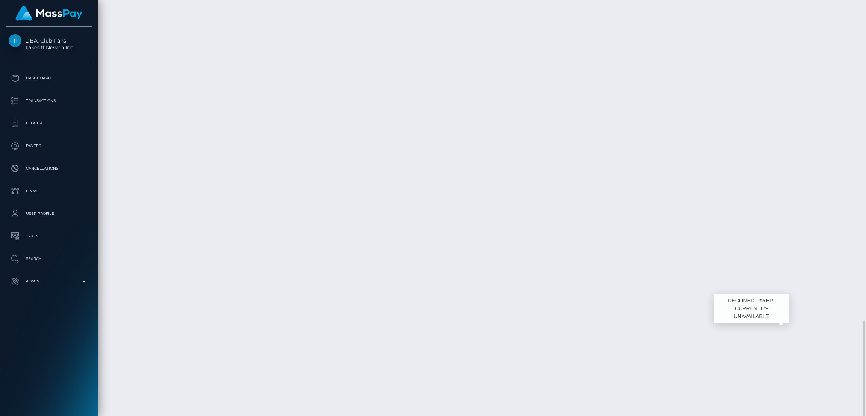
scroll to position [90, 241]
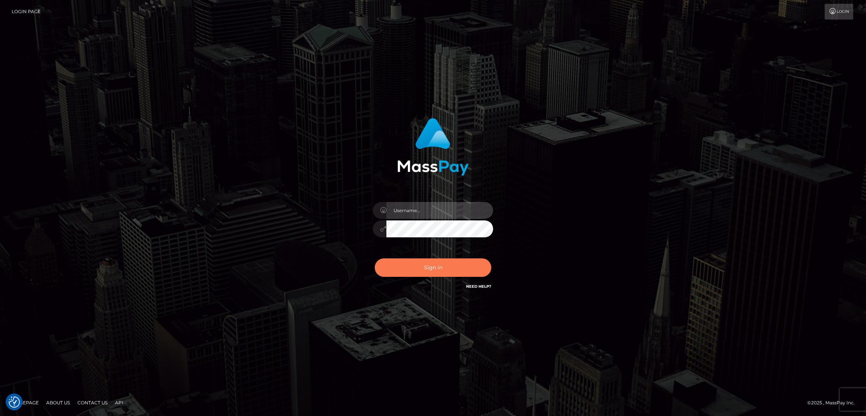
type input "by.es2"
click at [431, 266] on button "Sign in" at bounding box center [433, 267] width 116 height 18
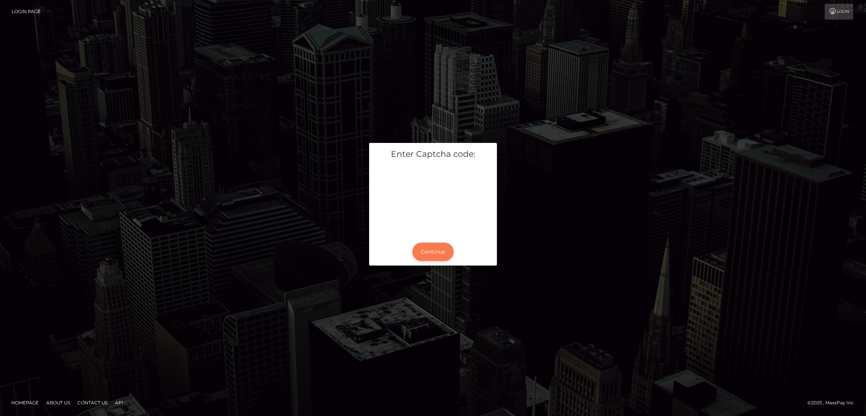
click at [427, 243] on div "Continue" at bounding box center [433, 251] width 128 height 27
click at [430, 249] on button "Continue" at bounding box center [432, 251] width 41 height 18
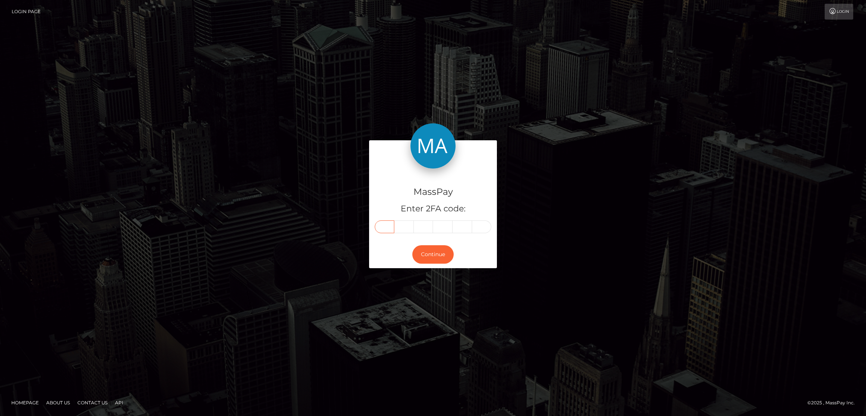
click at [391, 226] on input "text" at bounding box center [385, 226] width 20 height 13
paste input "8"
type input "8"
type input "3"
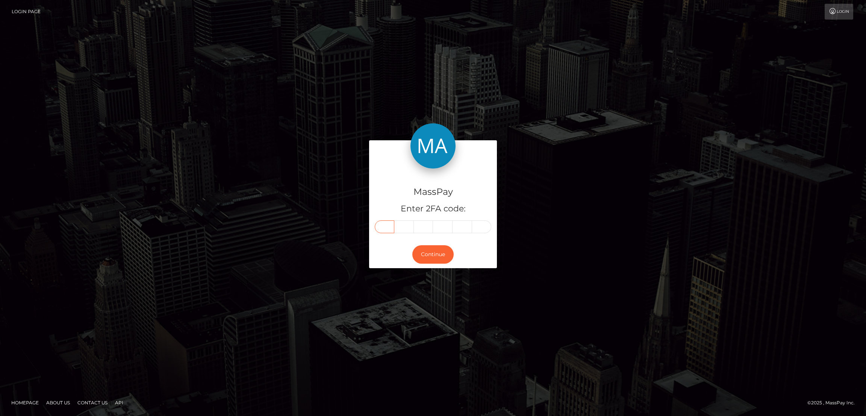
type input "2"
type input "5"
type input "8"
type input "1"
click at [435, 250] on button "Continue" at bounding box center [432, 254] width 41 height 18
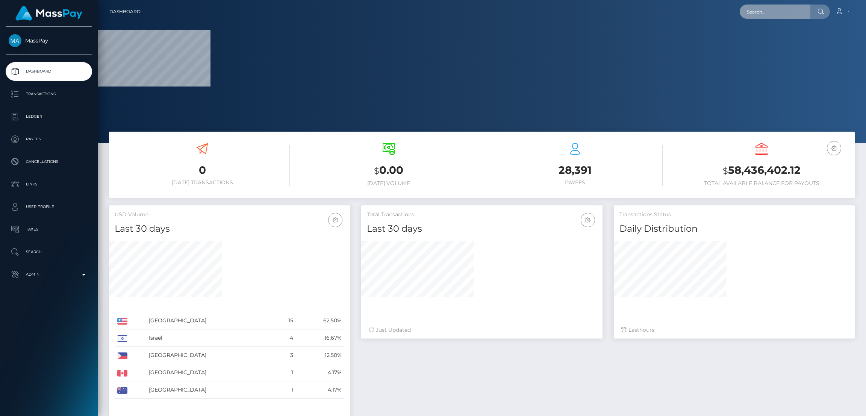
click at [774, 12] on input "text" at bounding box center [774, 12] width 71 height 14
paste input "haleyekennett@icloud.com"
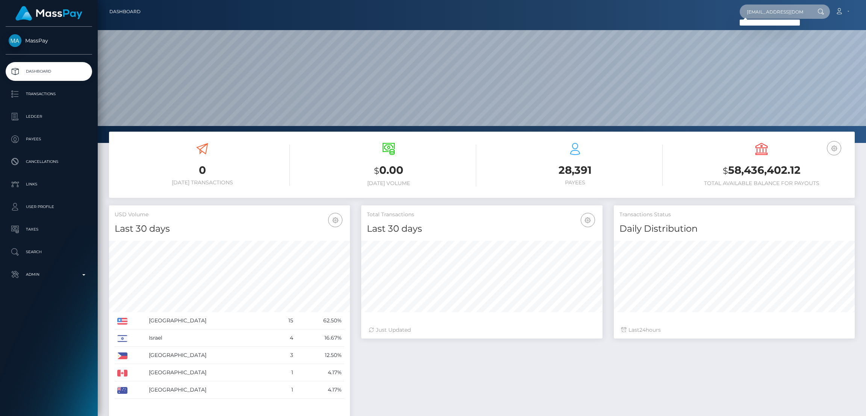
click at [797, 12] on input "haleyekennett@icloud.com" at bounding box center [774, 12] width 71 height 14
paste input "pjtrif@gmail"
type input "pjtrif@gmail.com"
